Goal: Find specific fact: Find specific fact

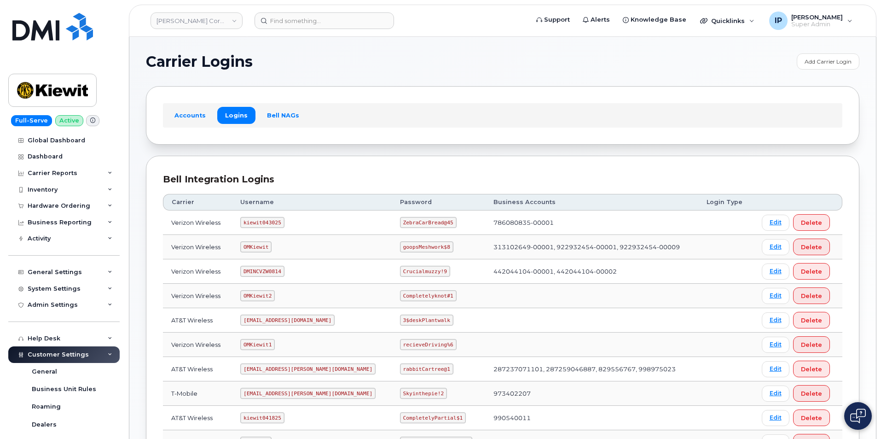
scroll to position [138, 0]
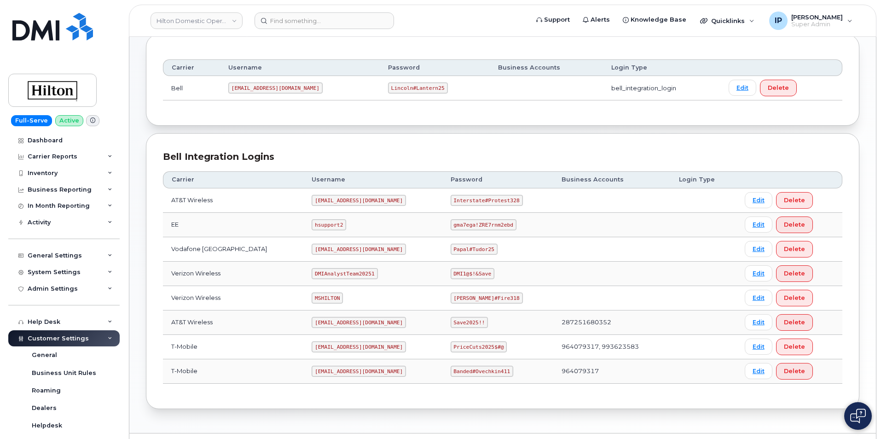
scroll to position [138, 0]
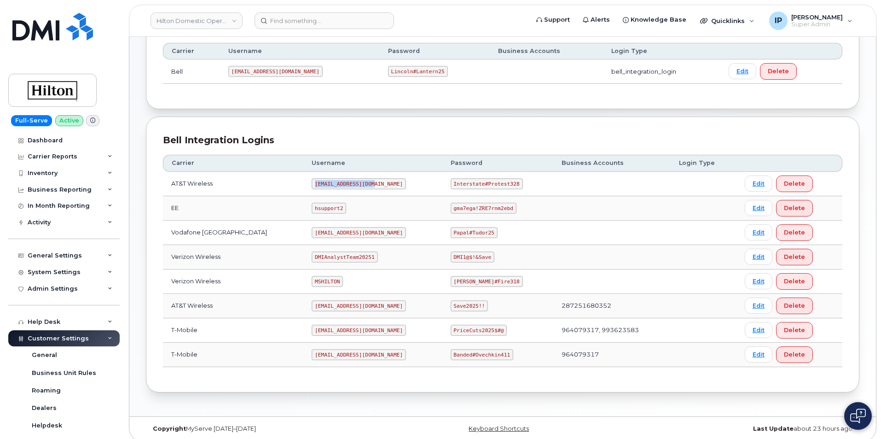
drag, startPoint x: 300, startPoint y: 180, endPoint x: 362, endPoint y: 181, distance: 61.2
click at [362, 181] on td "ms-hilton@dminc.com" at bounding box center [372, 184] width 139 height 24
copy code "ms-hilton@dminc.com"
drag, startPoint x: 507, startPoint y: 183, endPoint x: 439, endPoint y: 185, distance: 67.2
click at [442, 185] on td "Interstate#Protest328" at bounding box center [497, 184] width 111 height 24
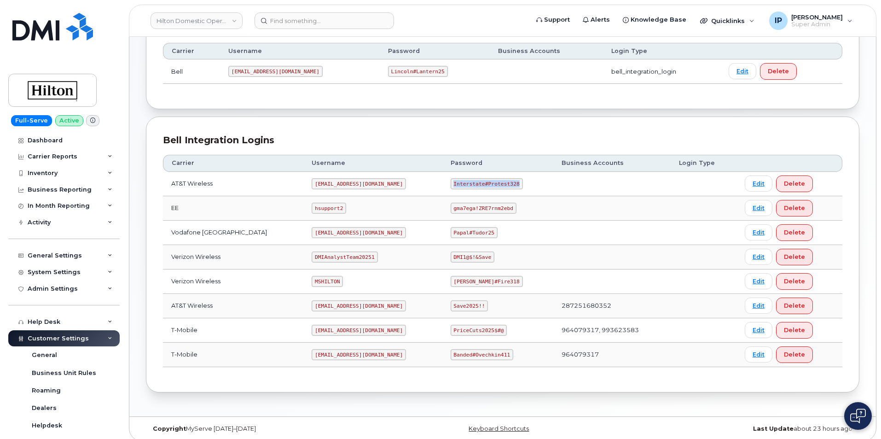
copy code "Interstate#Protest328"
